Goal: Download file/media

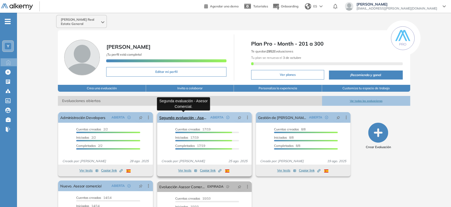
click at [189, 119] on link "Segunda evaluación - Asesor Comercial." at bounding box center [183, 117] width 49 height 11
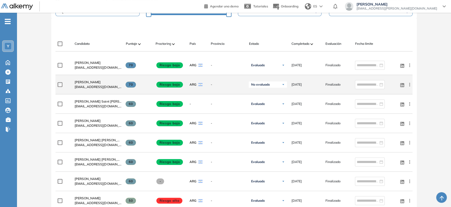
scroll to position [147, 0]
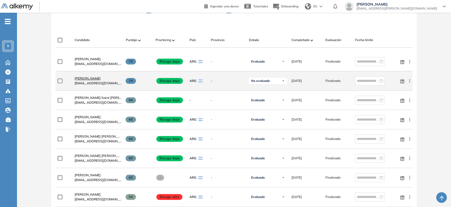
click at [84, 78] on span "[PERSON_NAME]" at bounding box center [88, 78] width 26 height 4
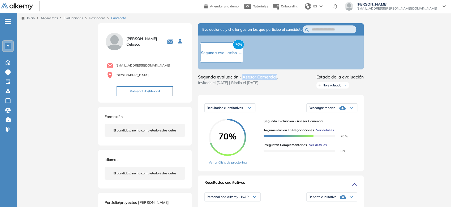
drag, startPoint x: 242, startPoint y: 82, endPoint x: 276, endPoint y: 82, distance: 34.5
click at [276, 80] on span "Segunda evaluación - Asesor Comercial." at bounding box center [238, 77] width 80 height 6
copy span "Asesor Comercial"
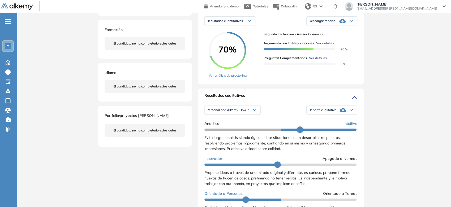
scroll to position [88, 0]
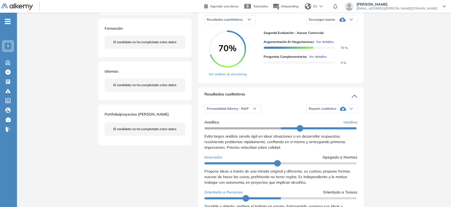
click at [333, 114] on div "Reporte cualitativo" at bounding box center [331, 108] width 50 height 11
click at [330, 121] on li "Reporte con Afinidad AI" at bounding box center [325, 118] width 32 height 5
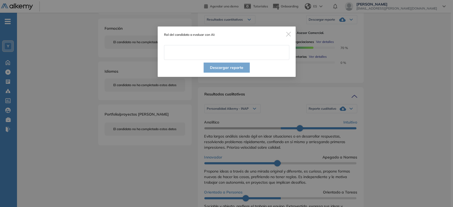
click at [239, 58] on input "text" at bounding box center [226, 52] width 125 height 15
paste input "**********"
type input "**********"
click at [256, 63] on div "Descargar reporte" at bounding box center [227, 68] width 138 height 17
click at [243, 67] on button "Descargar reporte" at bounding box center [226, 68] width 46 height 10
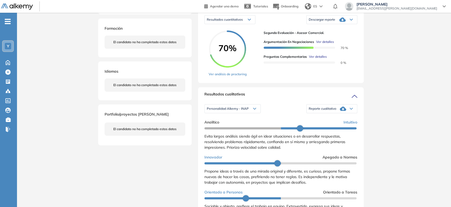
click at [327, 22] on span "Descargar reporte" at bounding box center [322, 20] width 27 height 4
click at [323, 42] on li "Descargar informe resumido" at bounding box center [329, 38] width 40 height 5
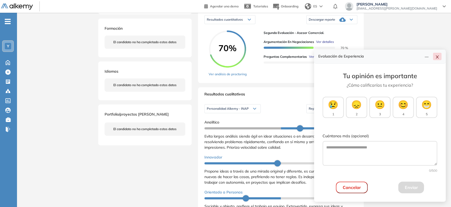
click at [437, 57] on icon "close" at bounding box center [437, 57] width 4 height 4
